Goal: Transaction & Acquisition: Purchase product/service

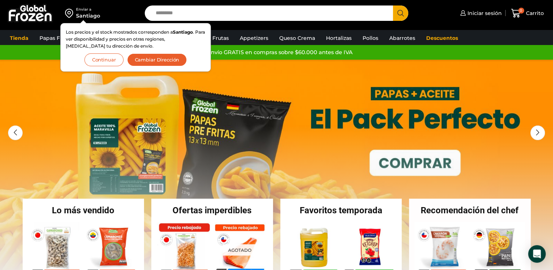
click at [115, 61] on button "Continuar" at bounding box center [103, 59] width 39 height 13
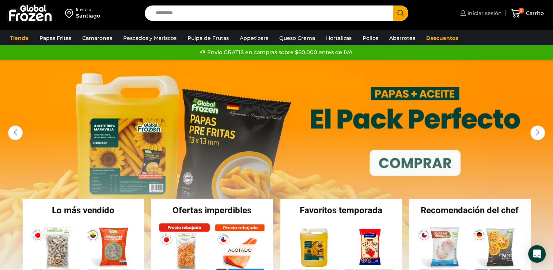
click at [488, 10] on span "Iniciar sesión" at bounding box center [483, 12] width 36 height 7
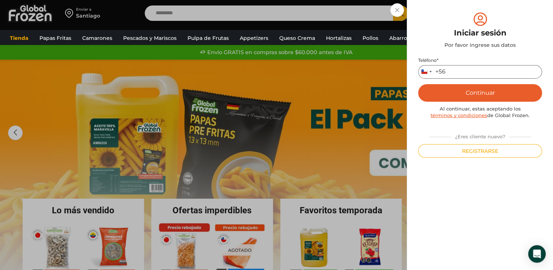
click at [478, 69] on input "Teléfono *" at bounding box center [480, 72] width 124 height 14
type input "*********"
click at [456, 93] on button "Continuar" at bounding box center [480, 93] width 124 height 18
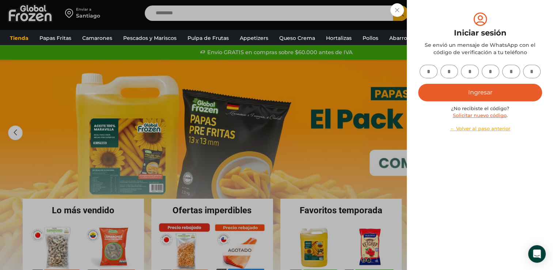
click at [431, 72] on input "text" at bounding box center [428, 72] width 18 height 14
type input "*"
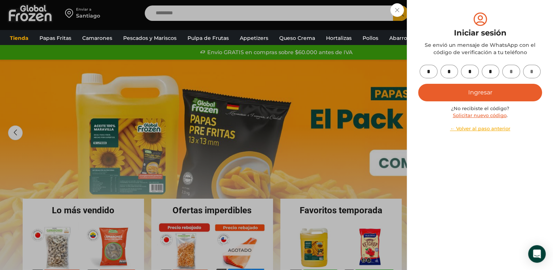
type input "*"
click at [430, 97] on button "Ingresar" at bounding box center [480, 93] width 124 height 18
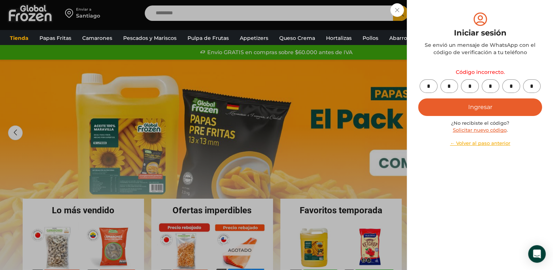
click at [517, 84] on input "*" at bounding box center [511, 86] width 18 height 14
type input "*"
click at [533, 87] on input "text" at bounding box center [532, 86] width 18 height 14
type input "*"
click at [500, 107] on button "Ingresar" at bounding box center [480, 107] width 124 height 18
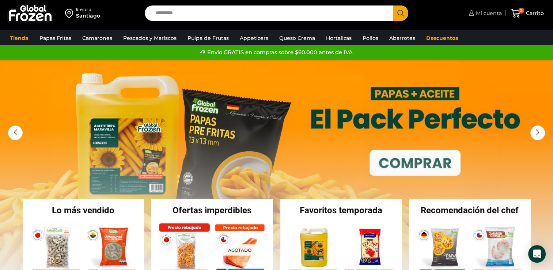
click at [477, 15] on span "Mi cuenta" at bounding box center [488, 12] width 28 height 7
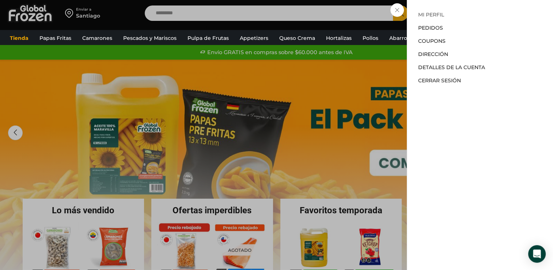
click at [431, 15] on link "Mi perfil" at bounding box center [431, 14] width 26 height 7
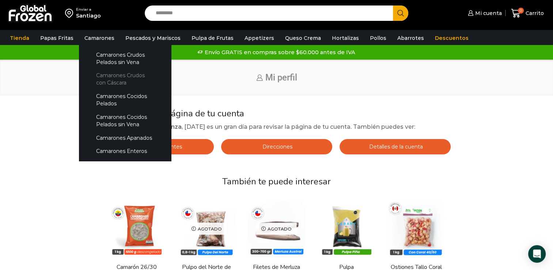
click at [105, 77] on link "Camarones Crudos con Cáscara" at bounding box center [124, 79] width 77 height 21
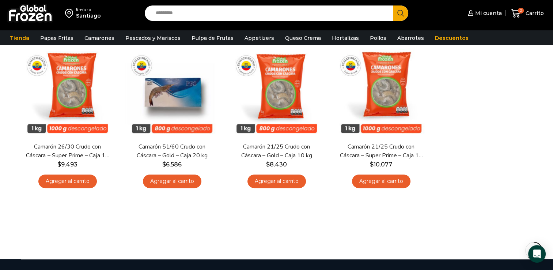
scroll to position [229, 0]
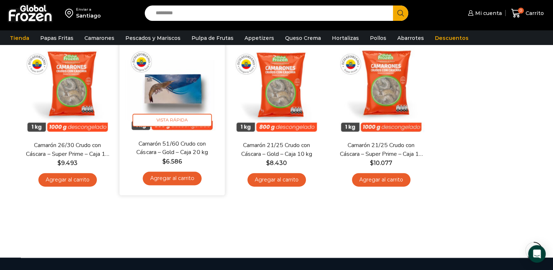
click at [174, 176] on link "Agregar al carrito" at bounding box center [171, 178] width 59 height 14
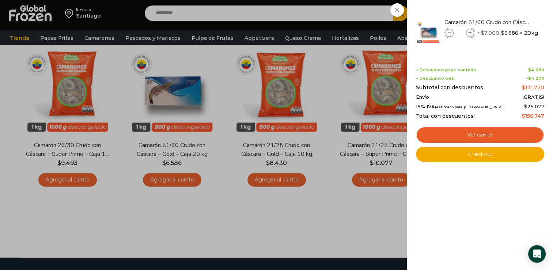
click at [509, 22] on div "1 Carrito 1 1 Shopping Cart *" at bounding box center [527, 13] width 37 height 17
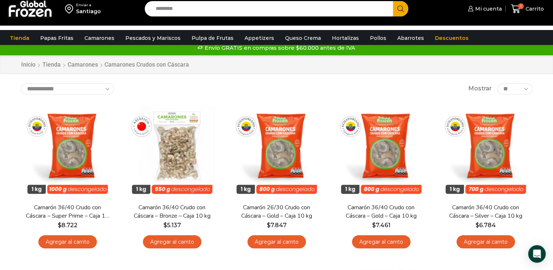
scroll to position [0, 0]
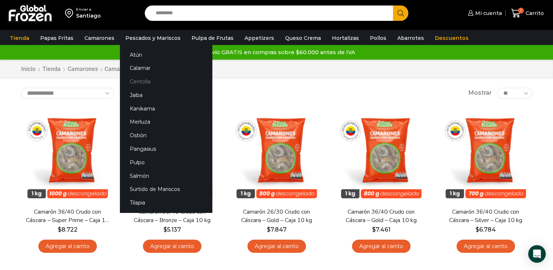
click at [137, 83] on link "Centolla" at bounding box center [166, 82] width 92 height 14
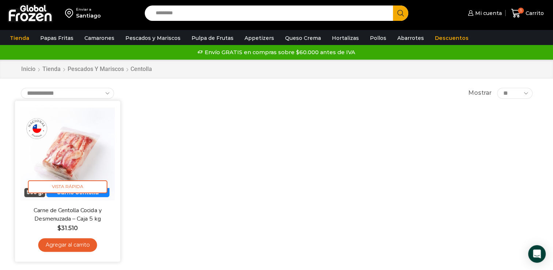
click at [64, 244] on link "Agregar al carrito" at bounding box center [67, 245] width 59 height 14
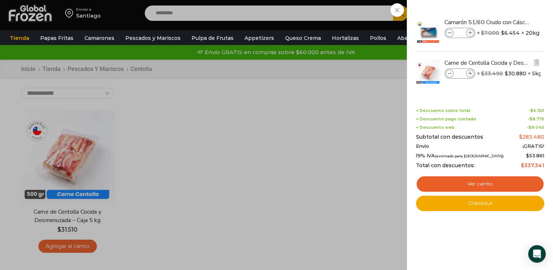
click at [451, 72] on span at bounding box center [449, 73] width 8 height 8
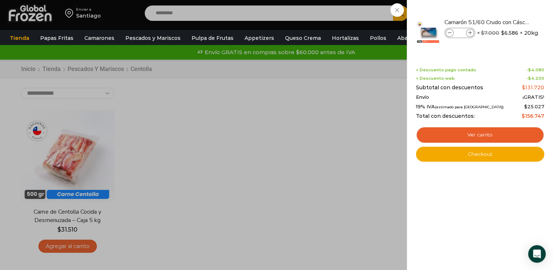
click at [509, 22] on div "1 [GEOGRAPHIC_DATA] 1 1 Shopping Cart *" at bounding box center [527, 13] width 37 height 17
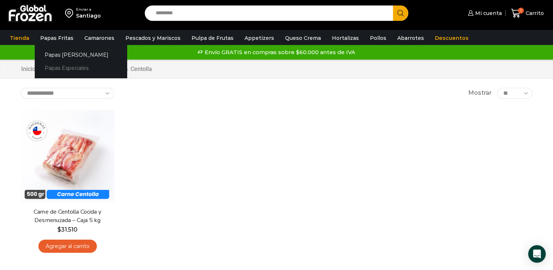
click at [61, 68] on link "Papas Especiales" at bounding box center [81, 68] width 92 height 14
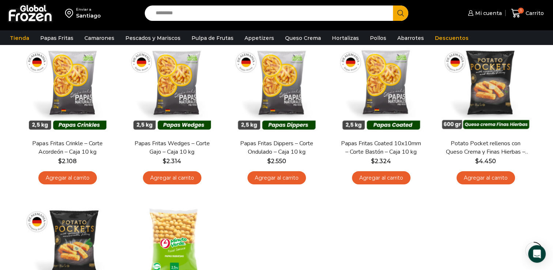
scroll to position [71, 0]
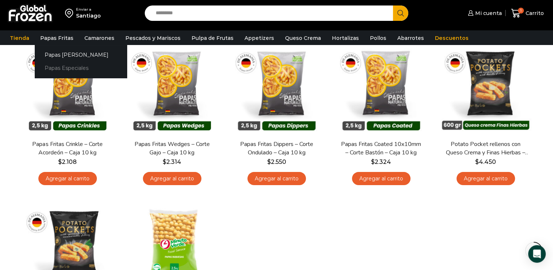
click at [60, 68] on link "Papas Especiales" at bounding box center [81, 68] width 92 height 14
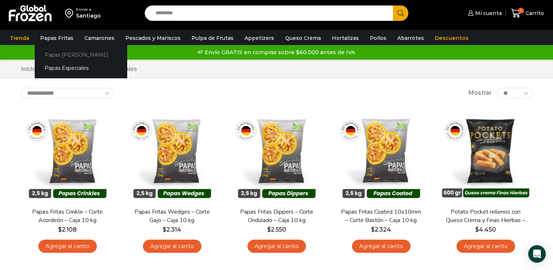
click at [69, 53] on link "Papas [PERSON_NAME]" at bounding box center [81, 55] width 92 height 14
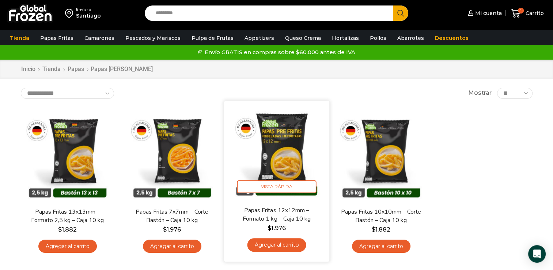
click at [267, 247] on link "Agregar al carrito" at bounding box center [276, 245] width 59 height 14
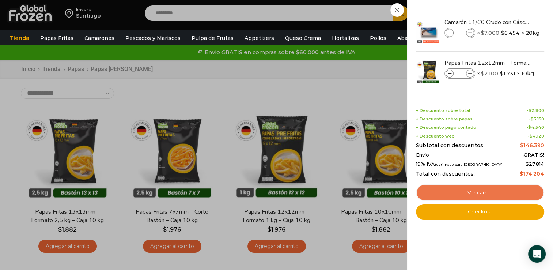
click at [455, 190] on link "Ver carrito" at bounding box center [480, 192] width 128 height 17
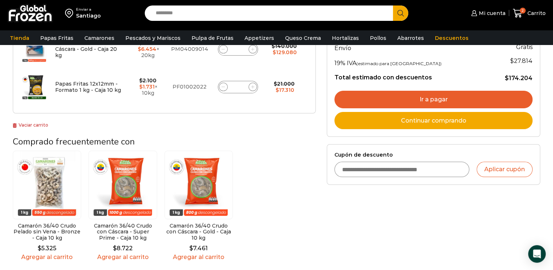
scroll to position [162, 0]
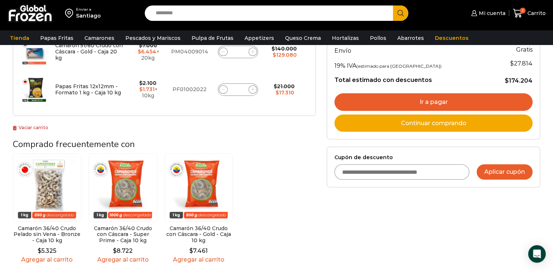
click at [502, 170] on button "Aplicar cupón" at bounding box center [504, 171] width 56 height 15
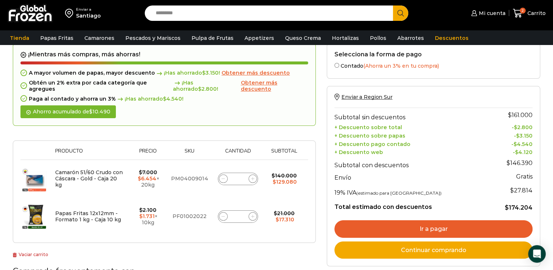
scroll to position [29, 0]
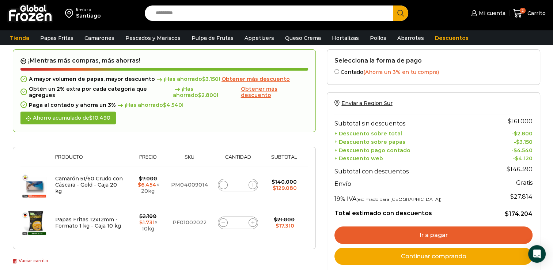
click at [436, 232] on link "Ir a pagar" at bounding box center [433, 235] width 198 height 18
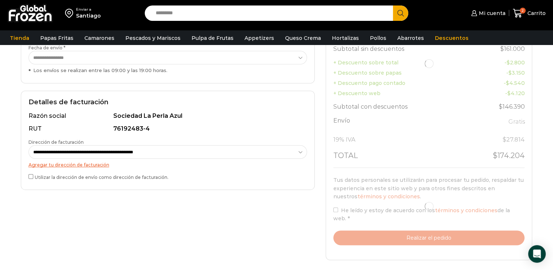
scroll to position [167, 0]
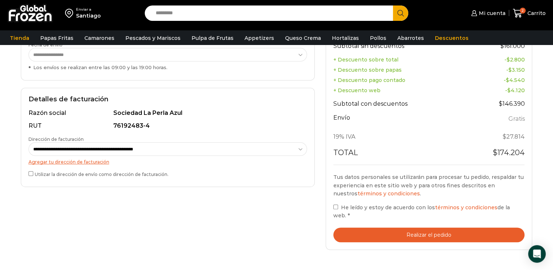
click at [338, 208] on label "He leído y estoy de acuerdo con los términos y condiciones de la web. *" at bounding box center [428, 211] width 191 height 17
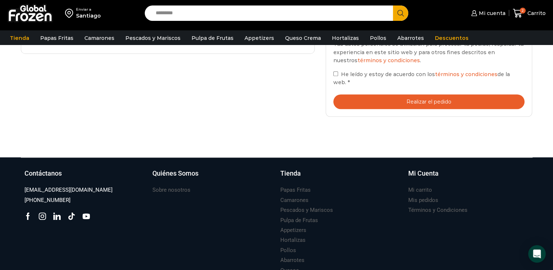
scroll to position [301, 0]
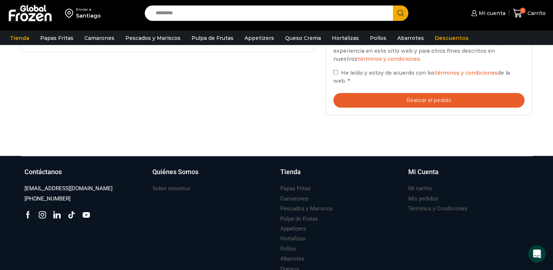
click at [440, 96] on button "Realizar el pedido" at bounding box center [428, 100] width 191 height 15
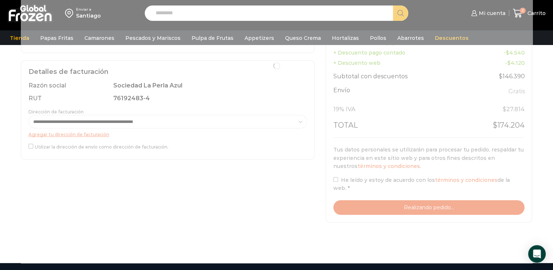
scroll to position [183, 0]
